Goal: Task Accomplishment & Management: Manage account settings

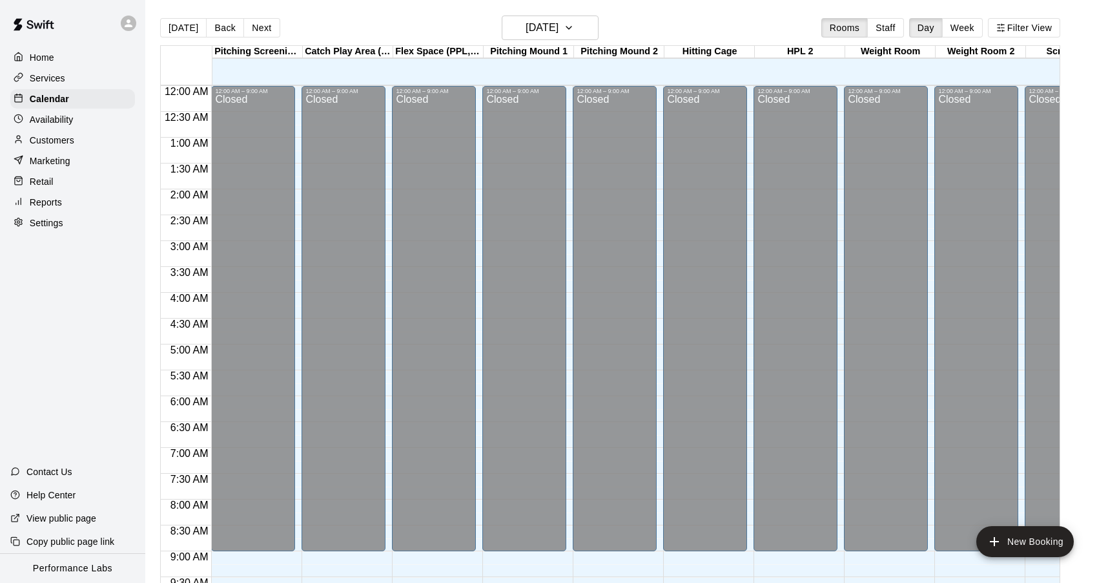
scroll to position [690, 0]
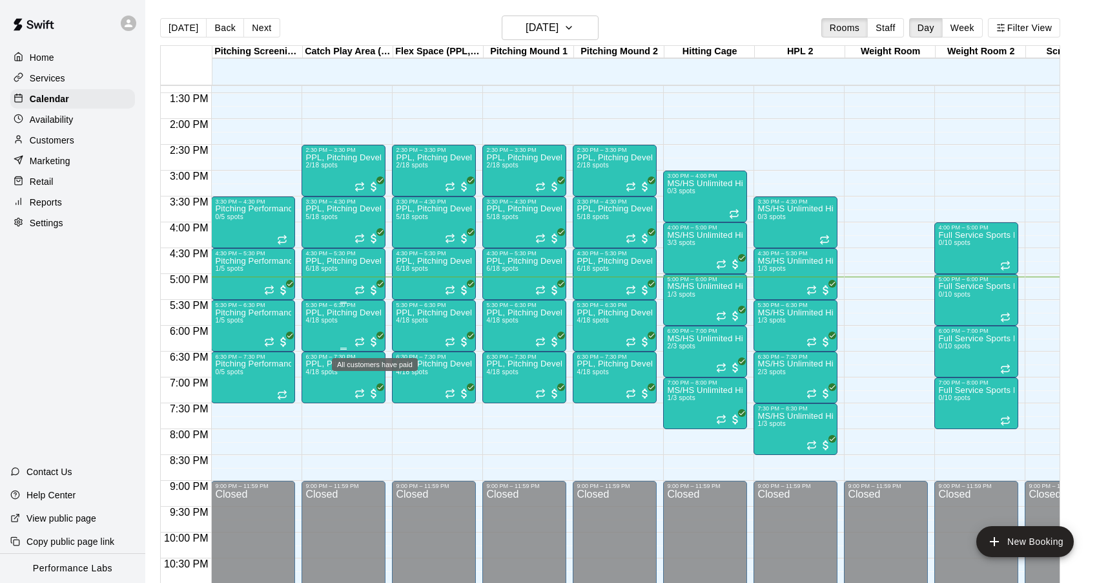
click at [377, 340] on span "All customers have paid" at bounding box center [373, 341] width 13 height 13
click at [380, 384] on img "edit" at bounding box center [381, 379] width 15 height 15
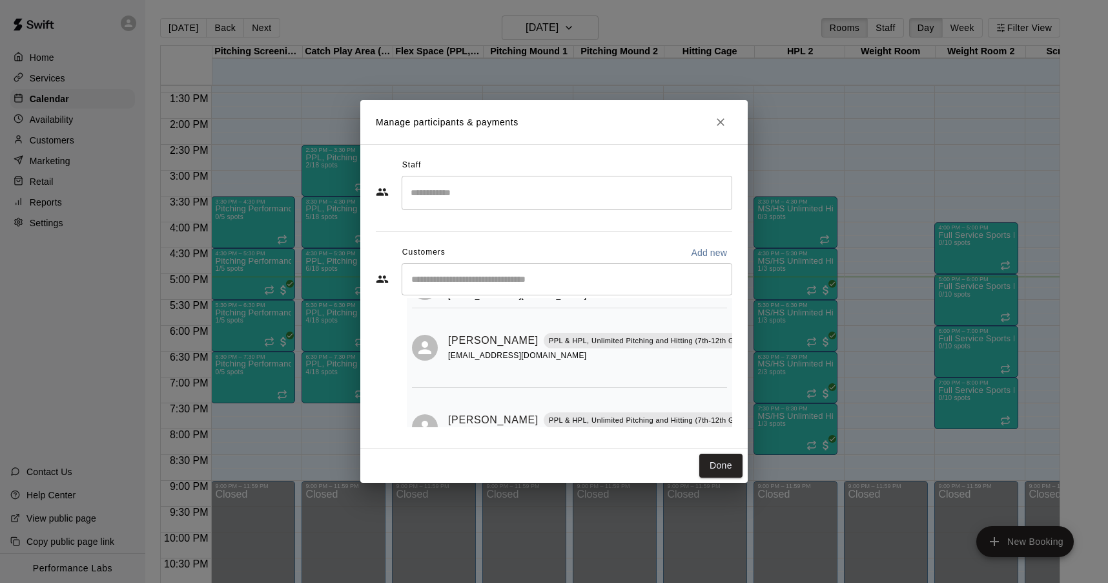
scroll to position [187, 0]
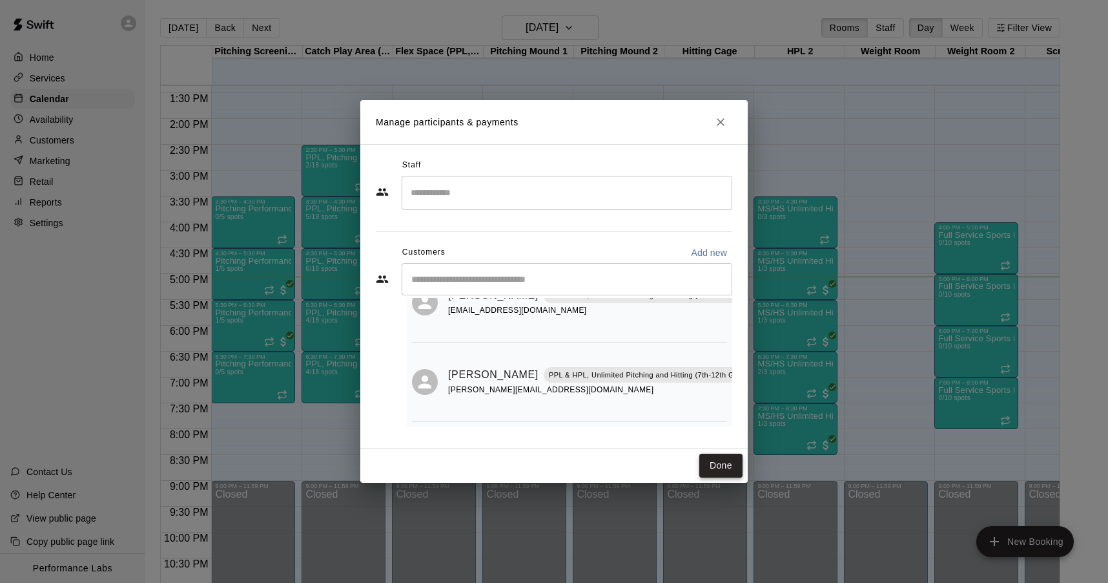
click at [723, 466] on button "Done" at bounding box center [720, 465] width 43 height 24
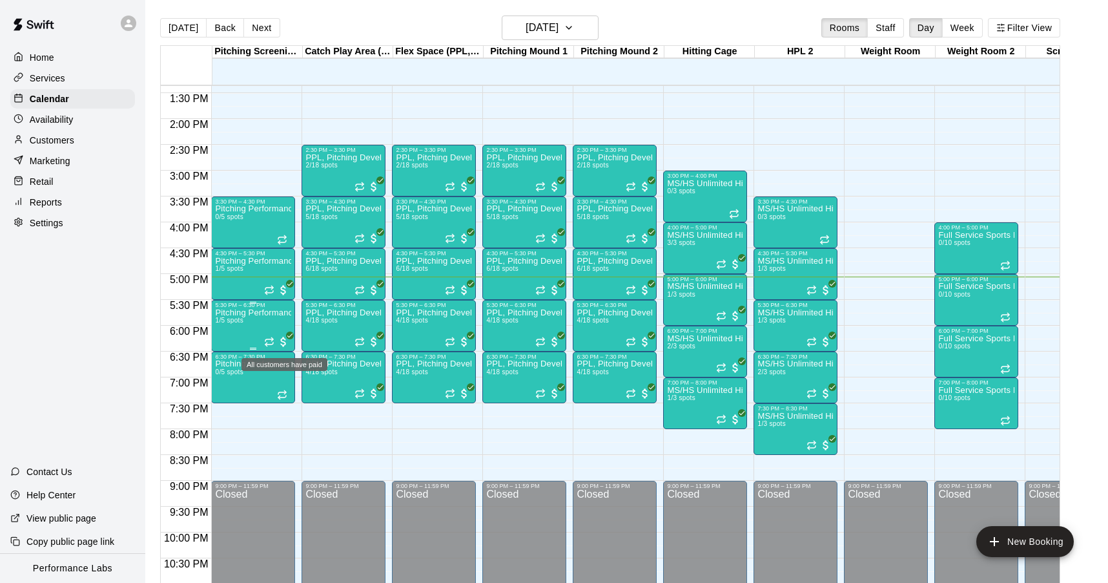
click at [286, 337] on span "All customers have paid" at bounding box center [283, 341] width 13 height 13
click at [289, 381] on img "edit" at bounding box center [291, 379] width 15 height 15
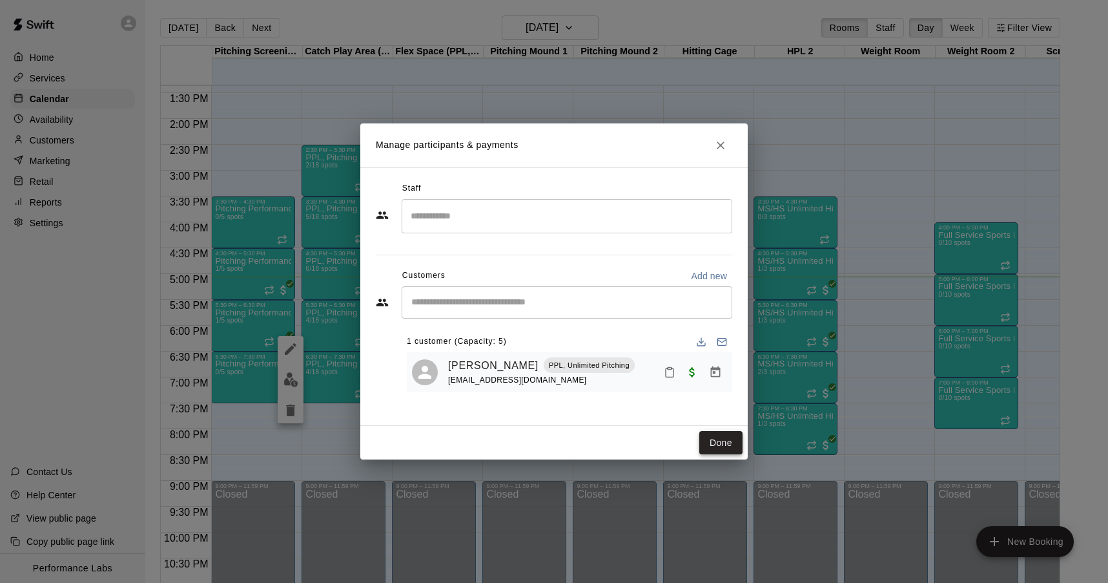
click at [720, 442] on button "Done" at bounding box center [720, 443] width 43 height 24
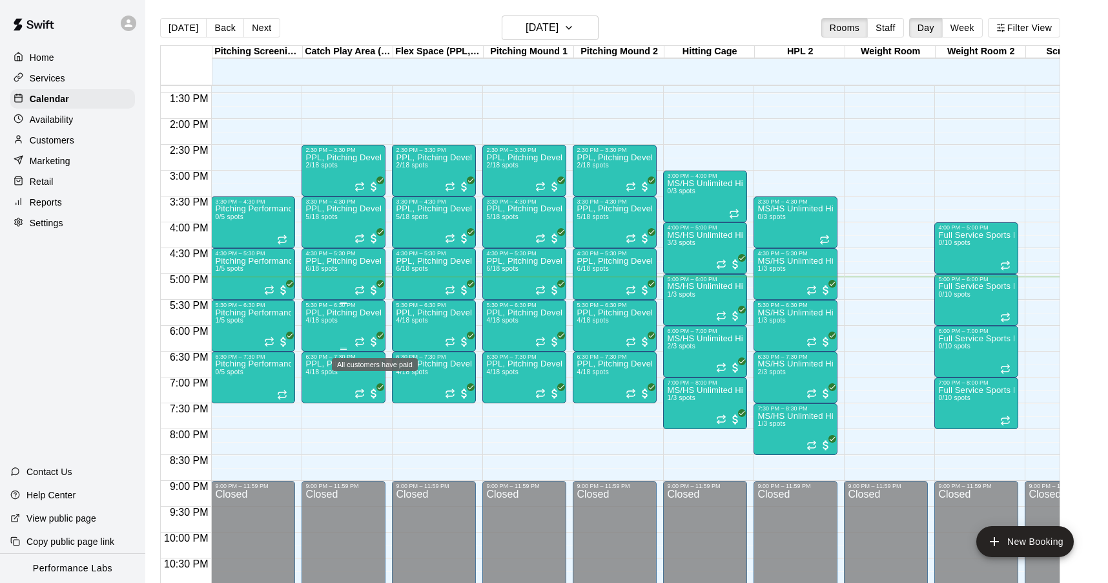
click at [374, 340] on span "All customers have paid" at bounding box center [373, 341] width 13 height 13
click at [386, 380] on img "edit" at bounding box center [381, 379] width 15 height 15
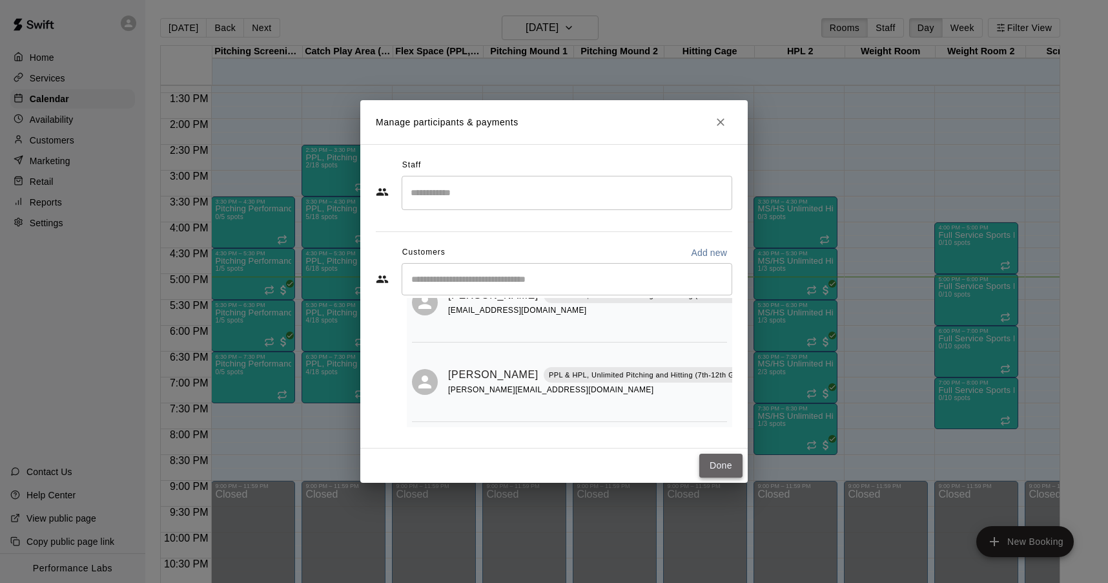
click at [727, 464] on button "Done" at bounding box center [720, 465] width 43 height 24
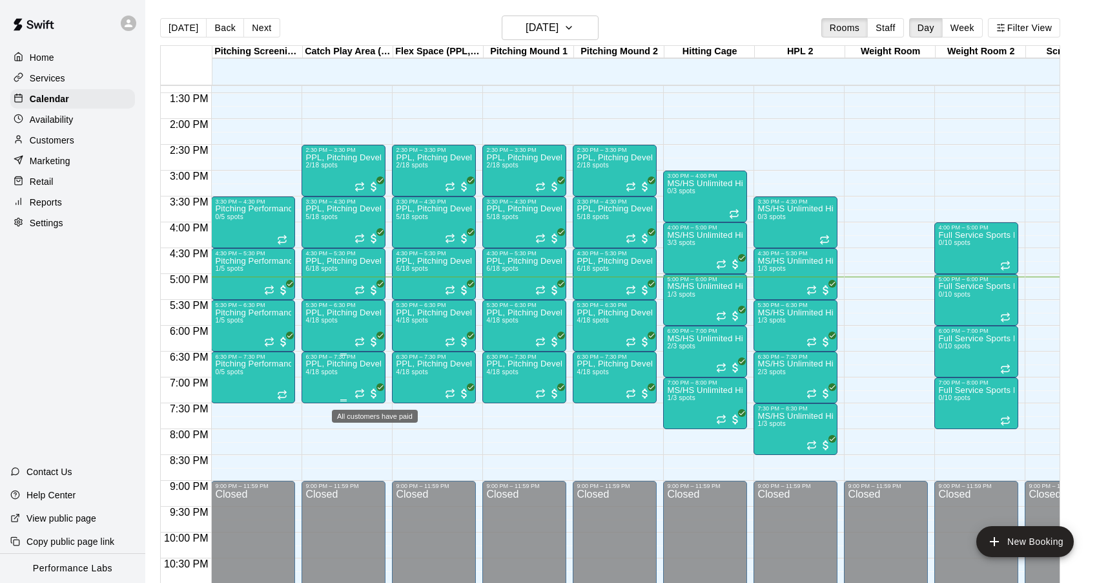
click at [375, 395] on span "All customers have paid" at bounding box center [373, 393] width 13 height 13
click at [381, 428] on img "edit" at bounding box center [381, 431] width 15 height 15
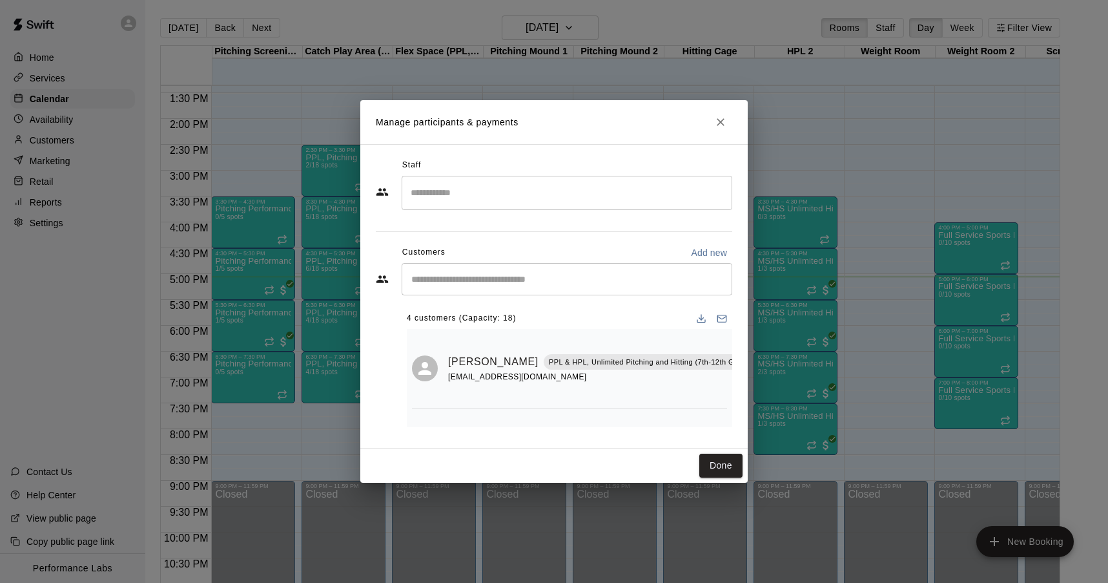
scroll to position [149, 0]
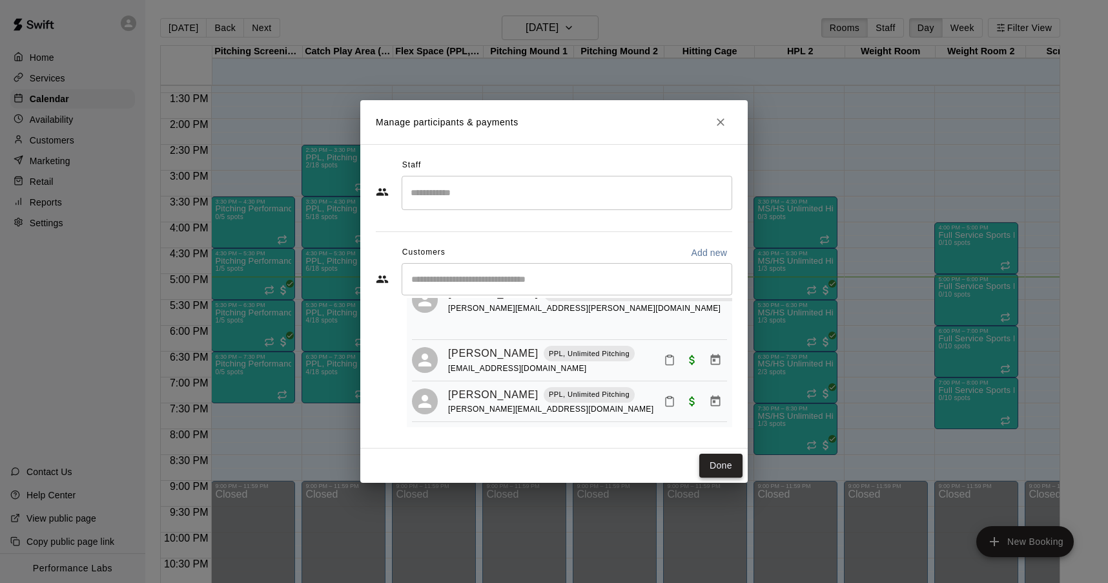
click at [719, 462] on button "Done" at bounding box center [720, 465] width 43 height 24
